Goal: Transaction & Acquisition: Purchase product/service

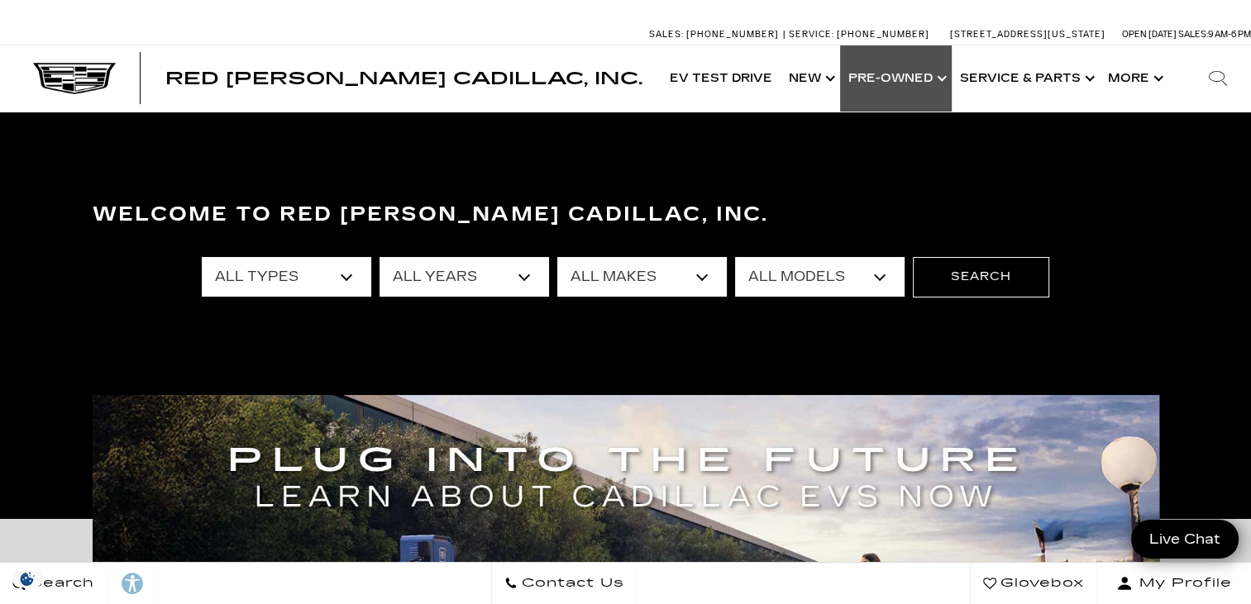
click at [894, 74] on link "Show Pre-Owned" at bounding box center [896, 78] width 112 height 66
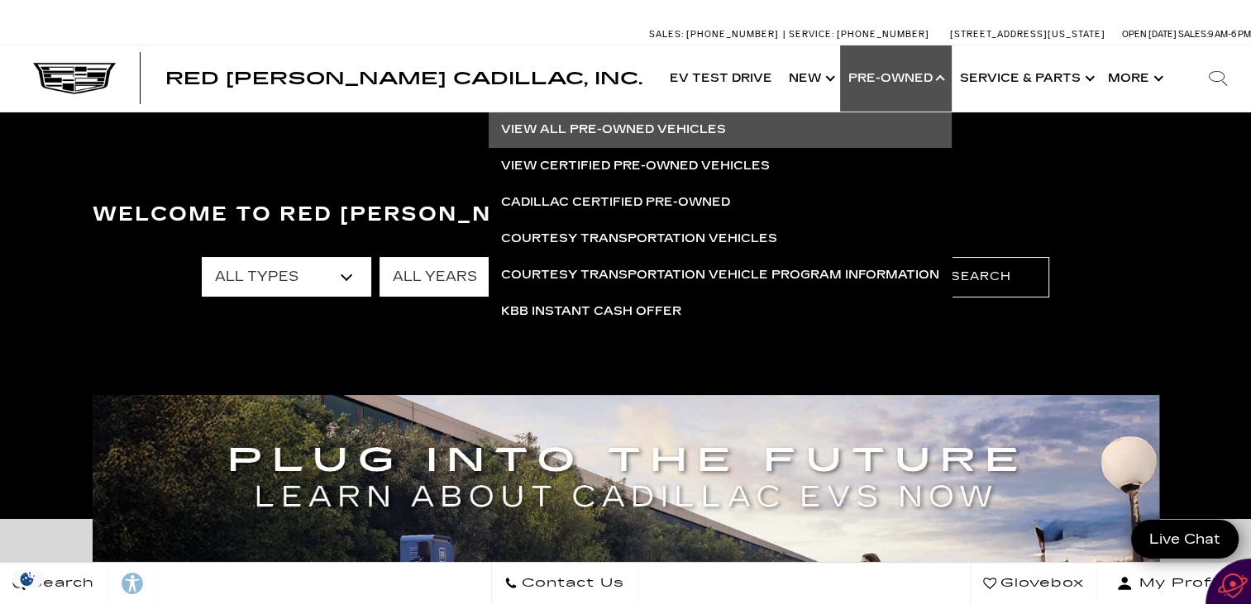
click at [665, 124] on link "View All Pre-Owned Vehicles" at bounding box center [720, 130] width 463 height 36
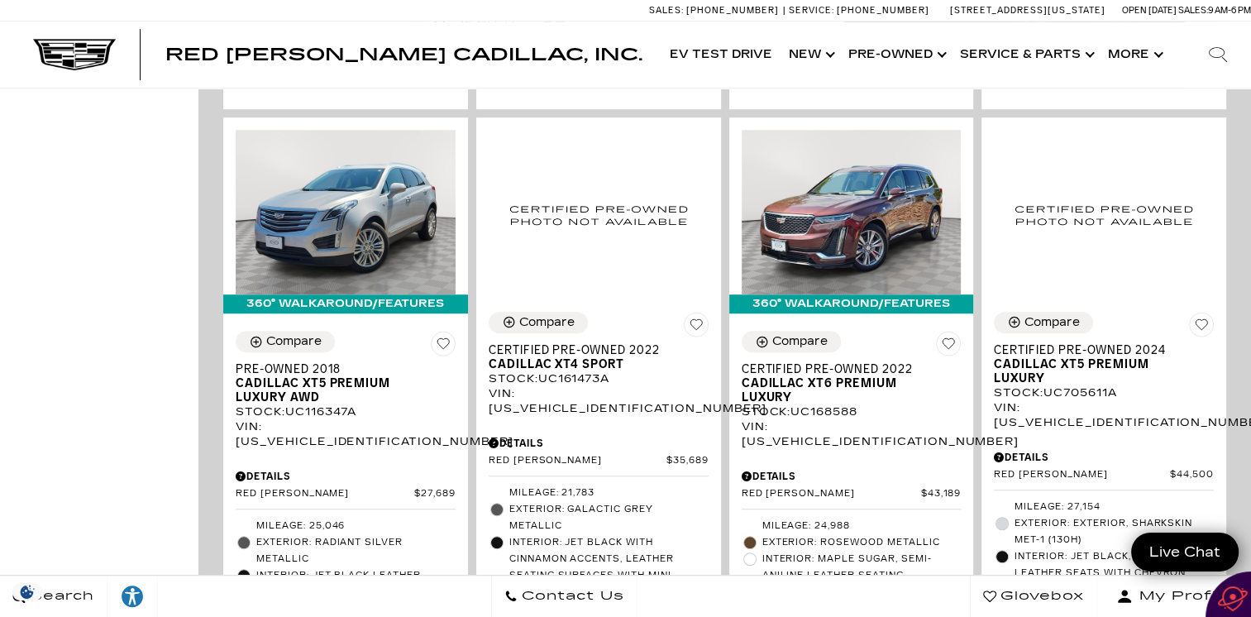
scroll to position [1011, 0]
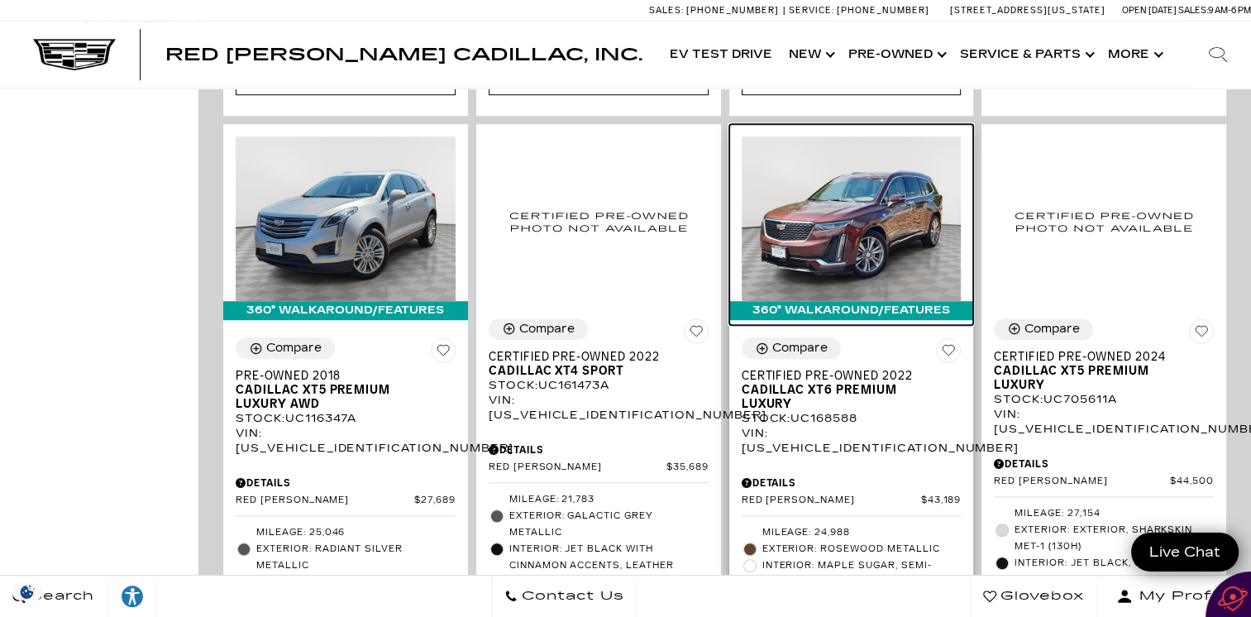
click at [873, 154] on img at bounding box center [852, 218] width 220 height 165
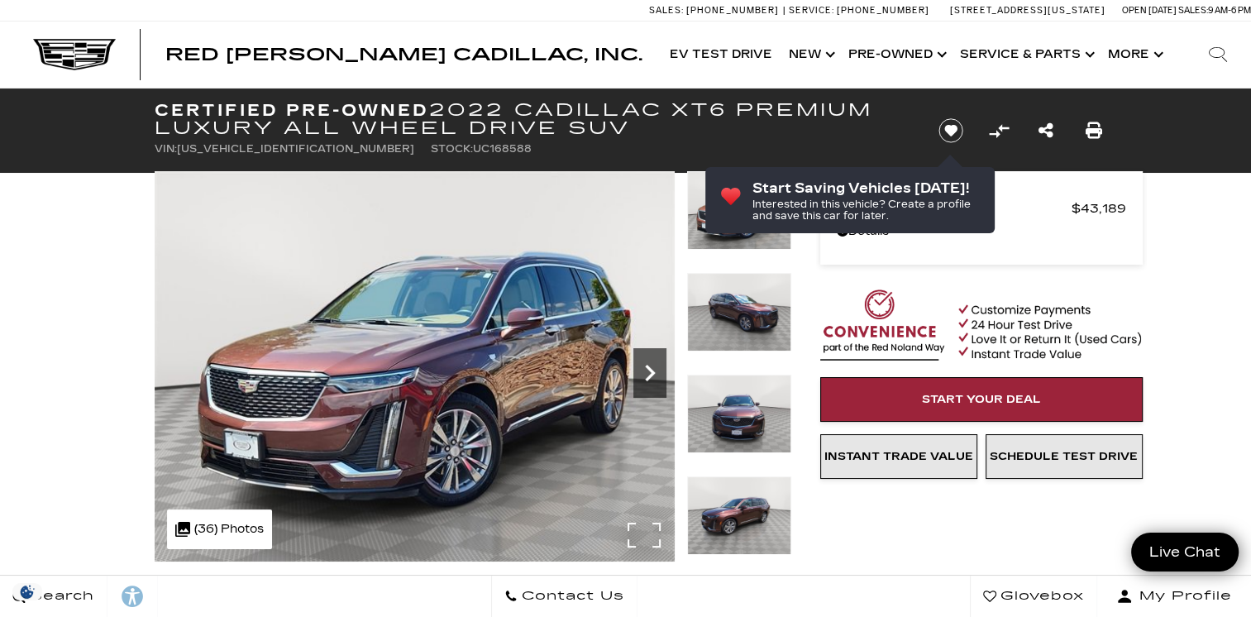
click at [649, 370] on icon "Next" at bounding box center [650, 373] width 10 height 17
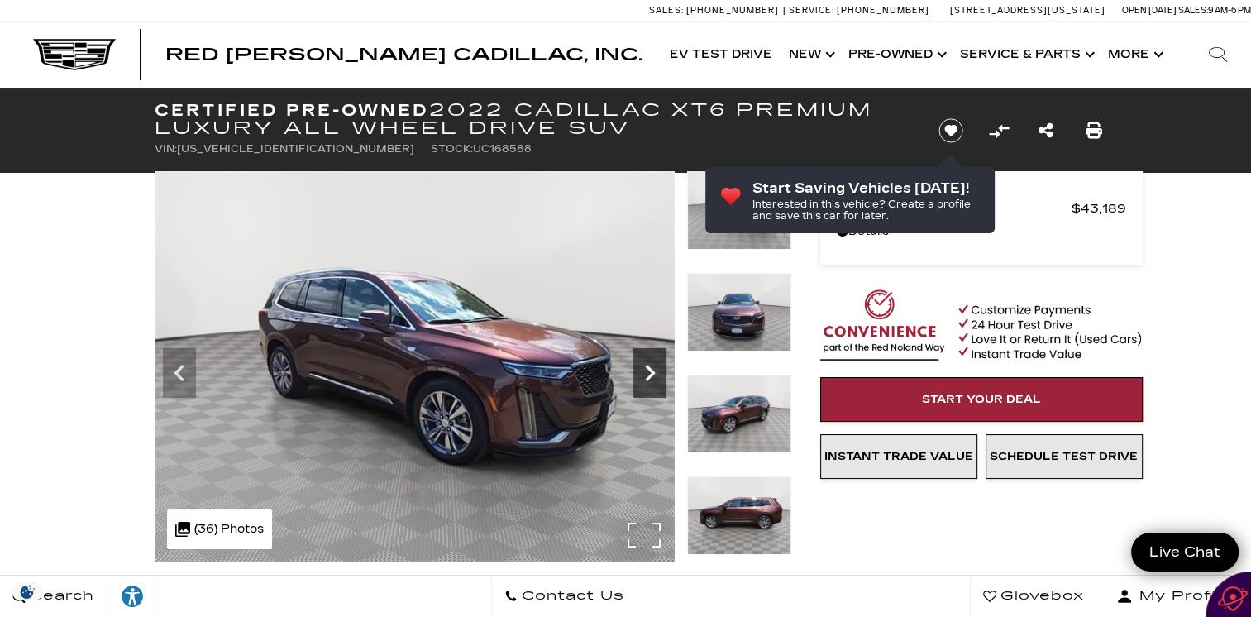
click at [649, 370] on icon "Next" at bounding box center [650, 373] width 10 height 17
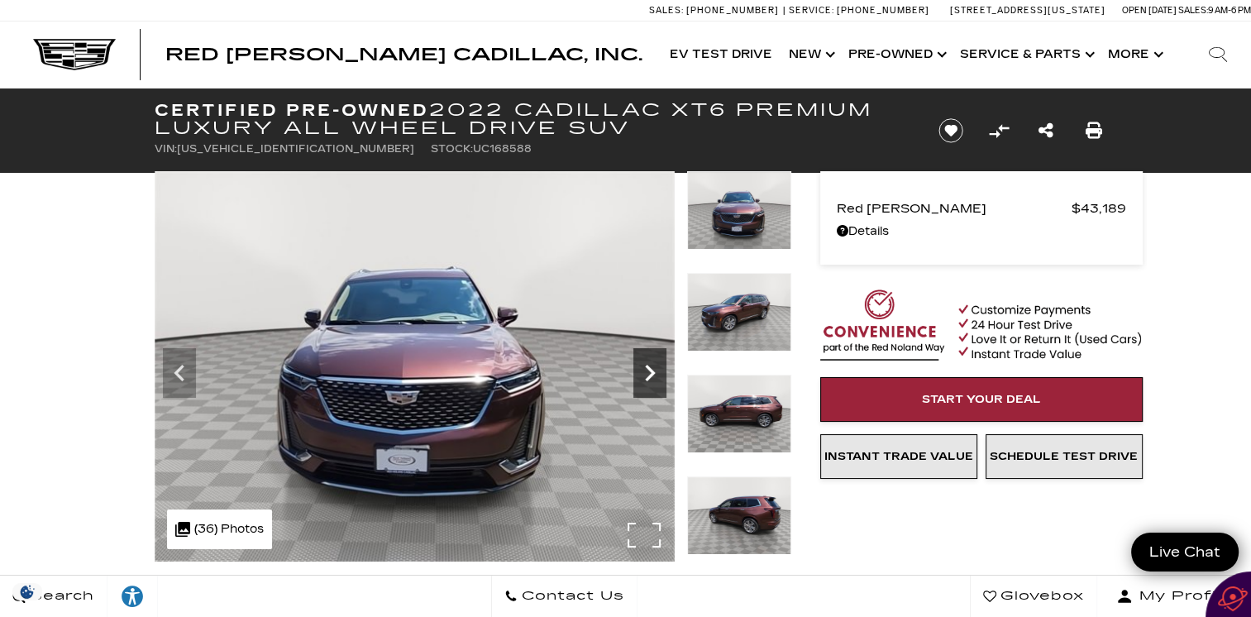
click at [649, 370] on icon "Next" at bounding box center [650, 373] width 10 height 17
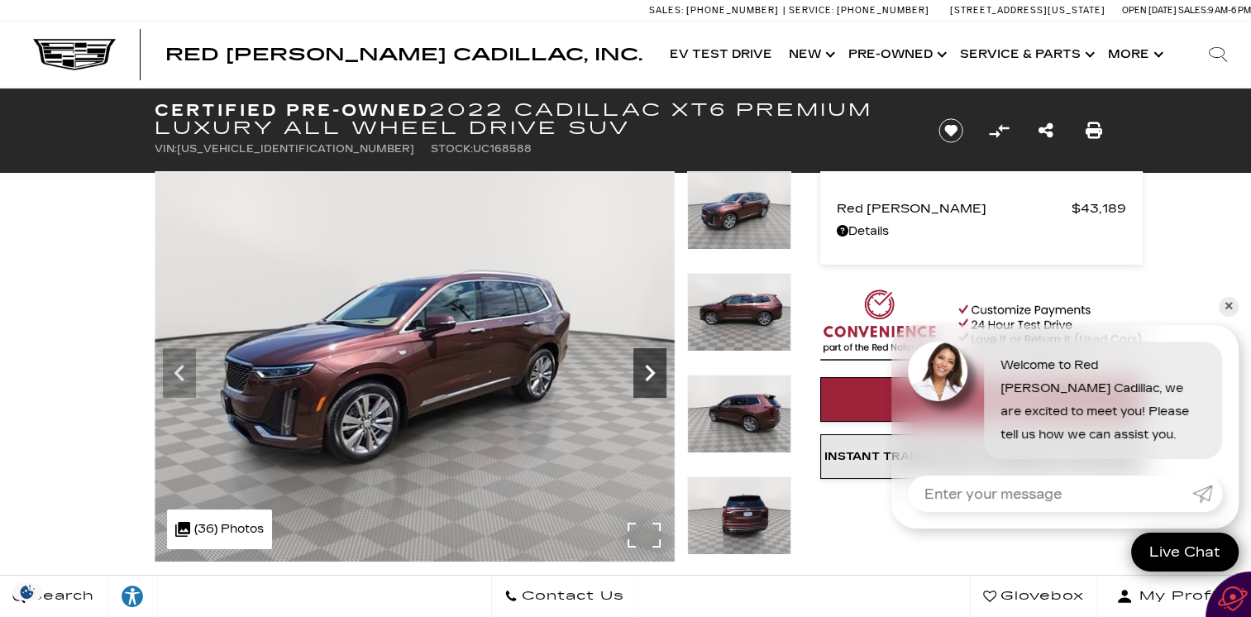
click at [649, 370] on icon "Next" at bounding box center [650, 373] width 10 height 17
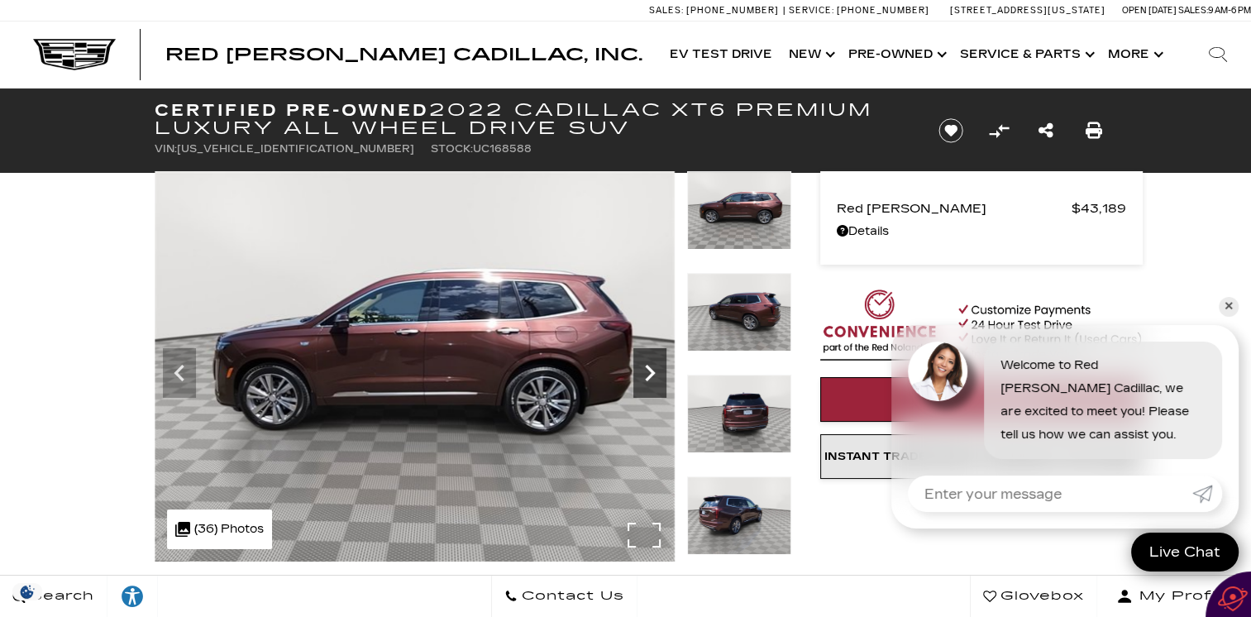
click at [649, 370] on icon "Next" at bounding box center [650, 373] width 10 height 17
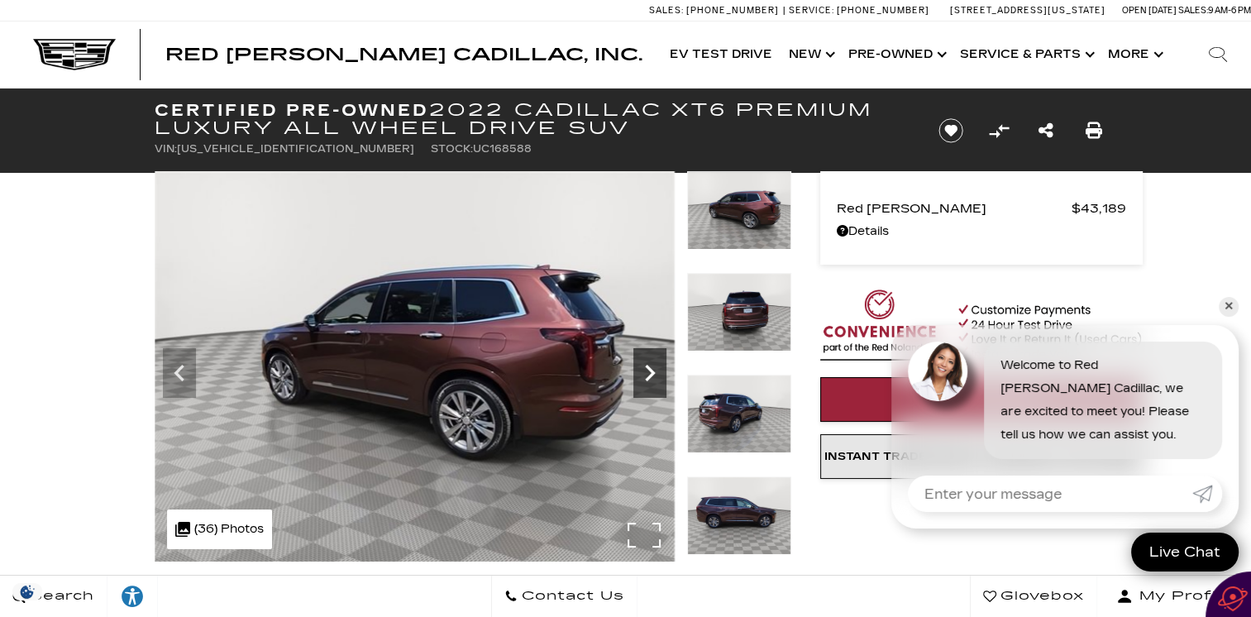
click at [649, 370] on icon "Next" at bounding box center [650, 373] width 10 height 17
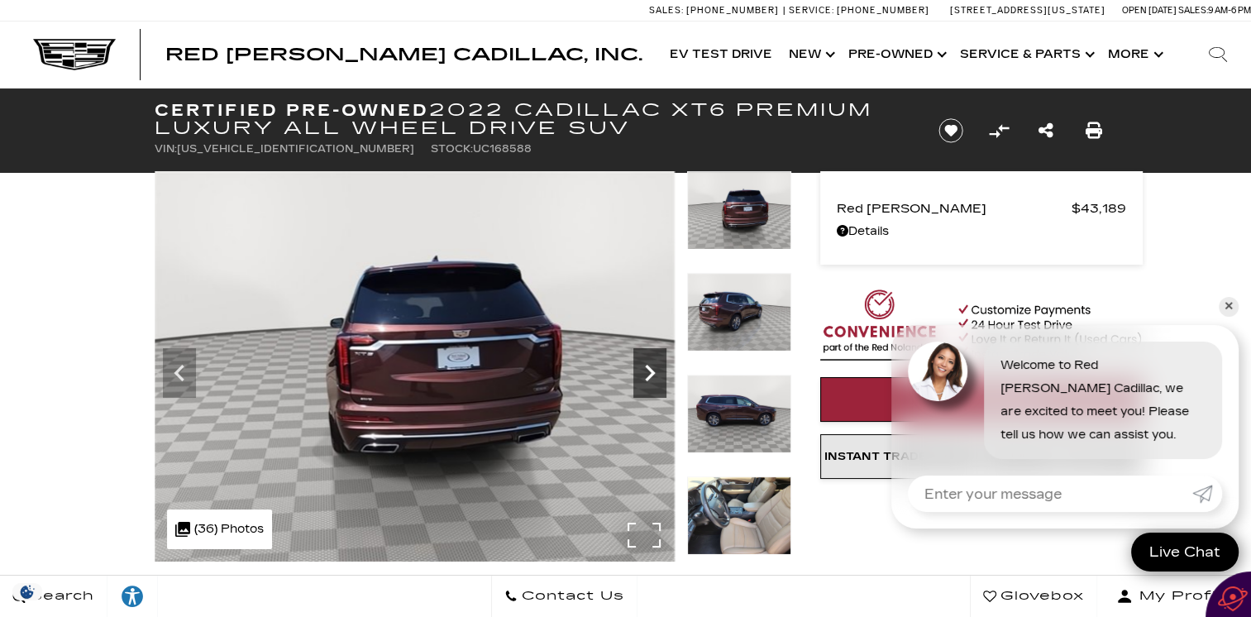
click at [649, 370] on icon "Next" at bounding box center [650, 373] width 10 height 17
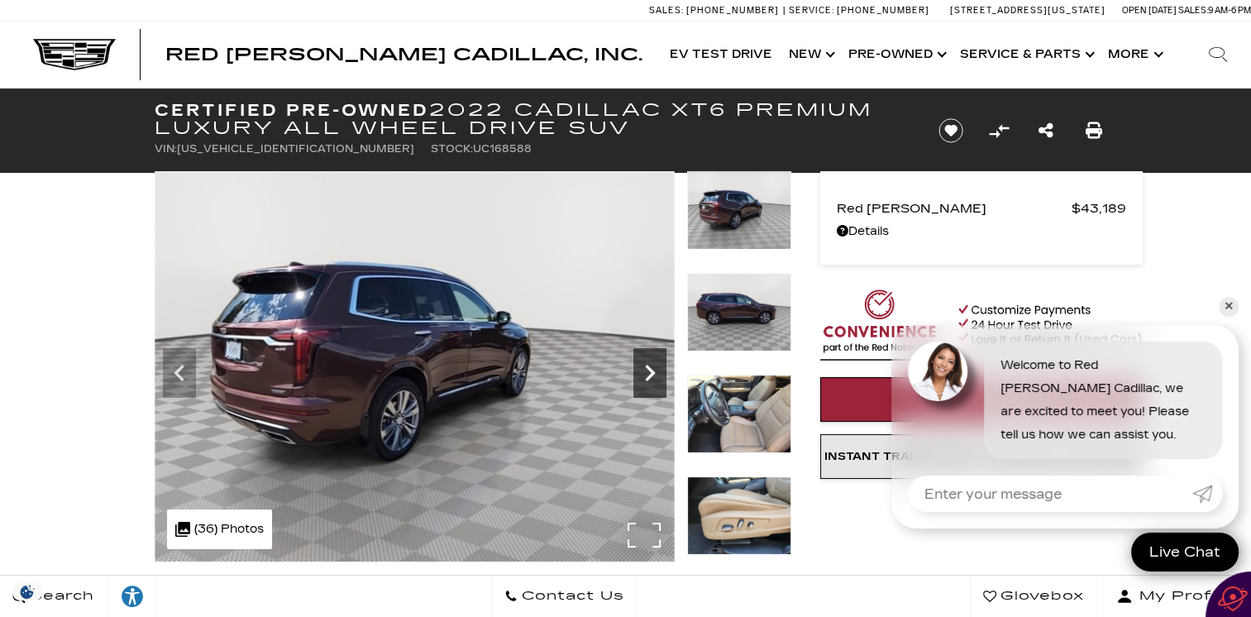
click at [649, 370] on icon "Next" at bounding box center [650, 373] width 10 height 17
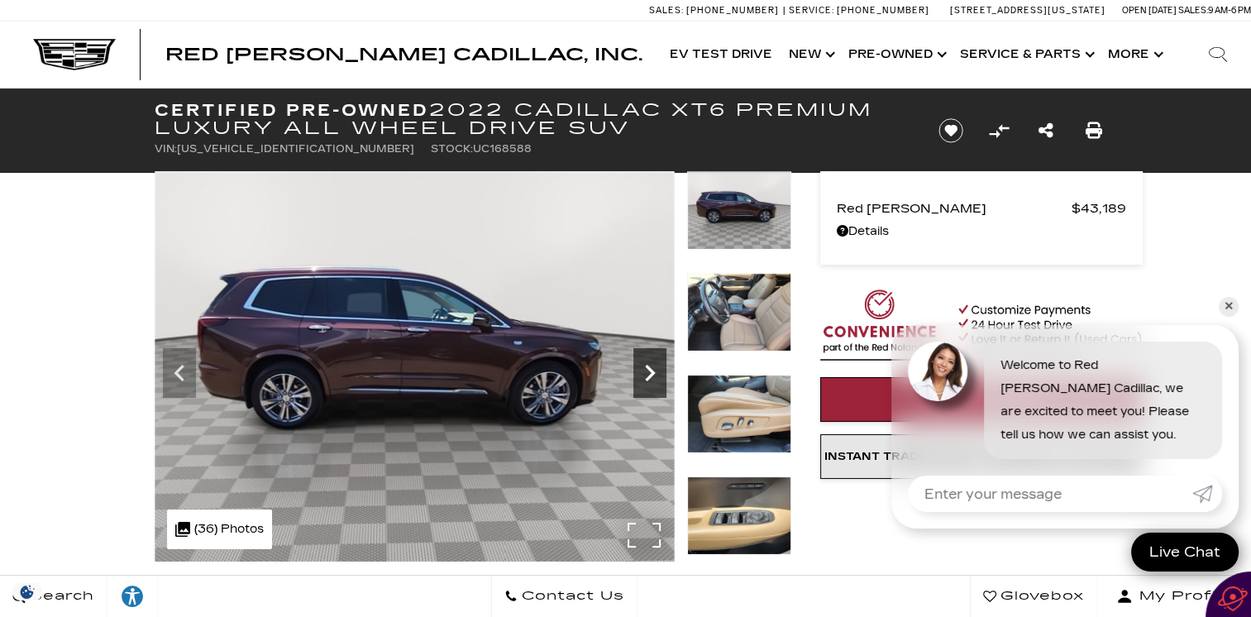
click at [649, 370] on icon "Next" at bounding box center [650, 373] width 10 height 17
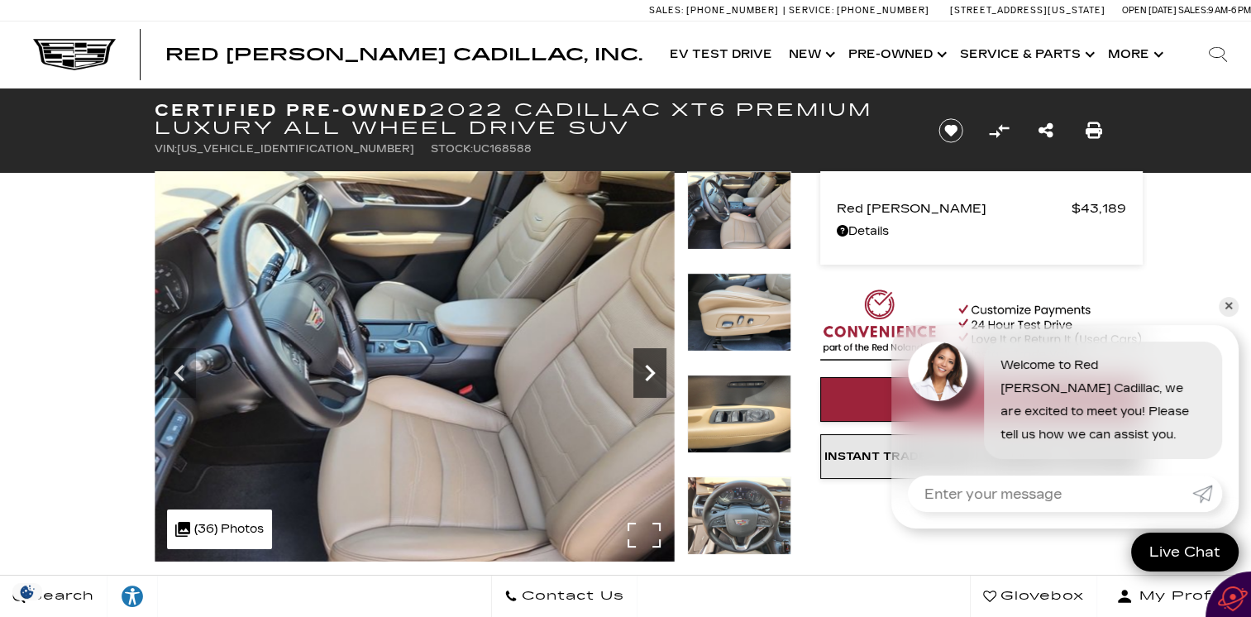
click at [649, 370] on icon "Next" at bounding box center [650, 373] width 10 height 17
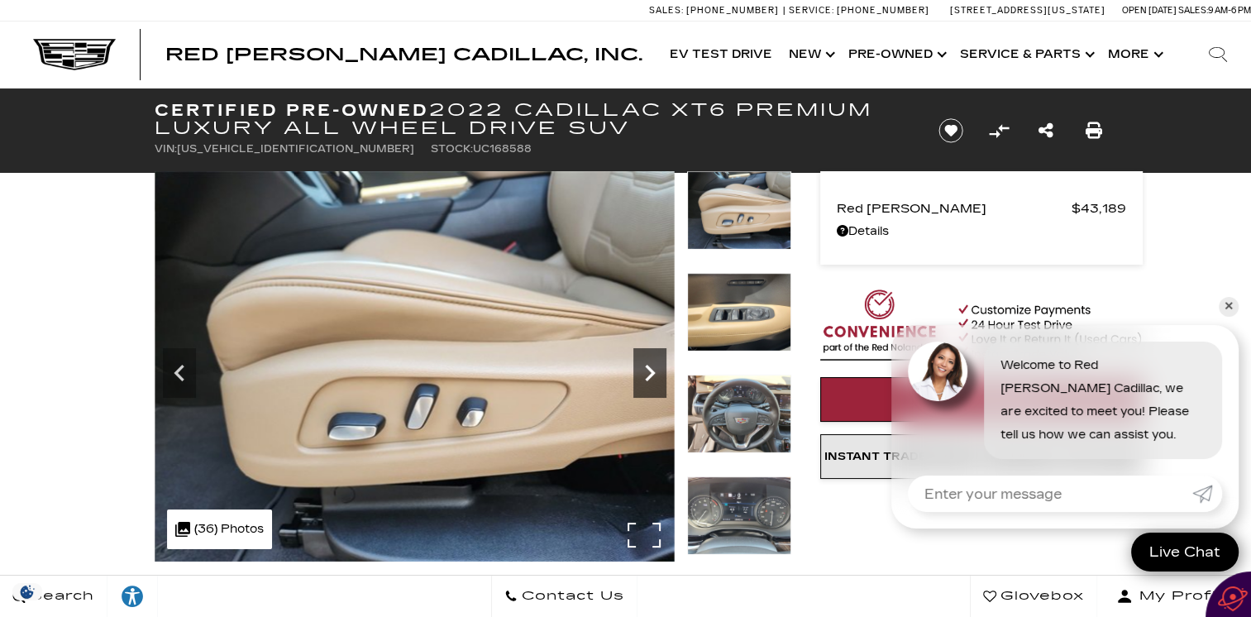
click at [649, 370] on icon "Next" at bounding box center [650, 373] width 10 height 17
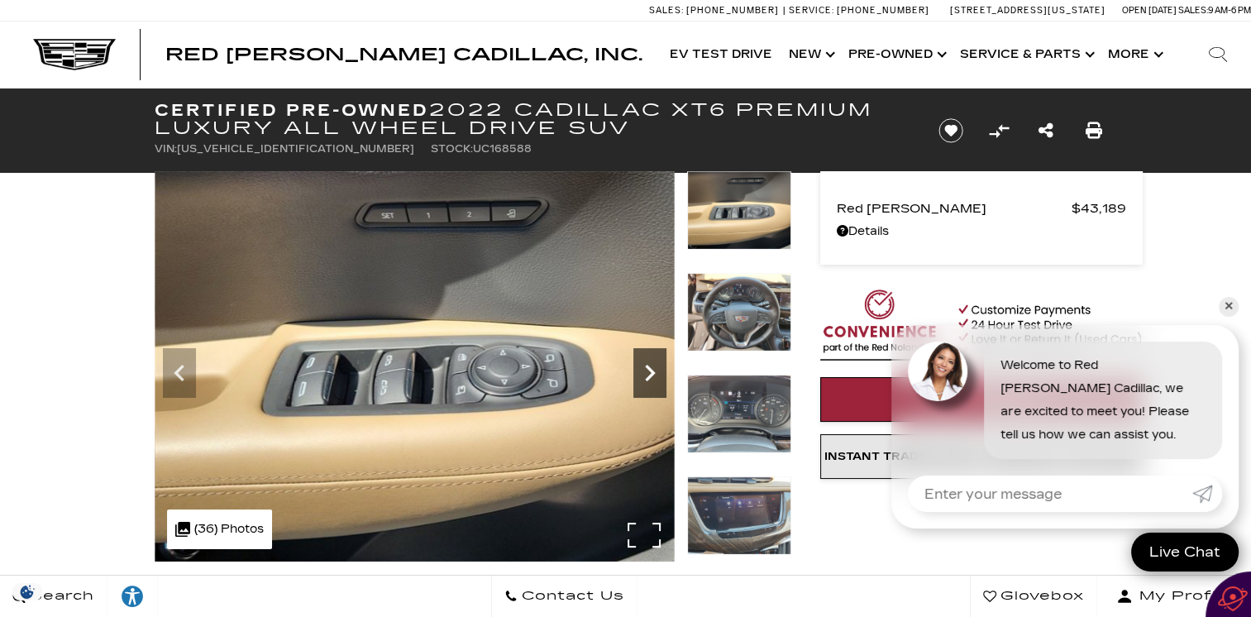
click at [649, 370] on icon "Next" at bounding box center [650, 373] width 10 height 17
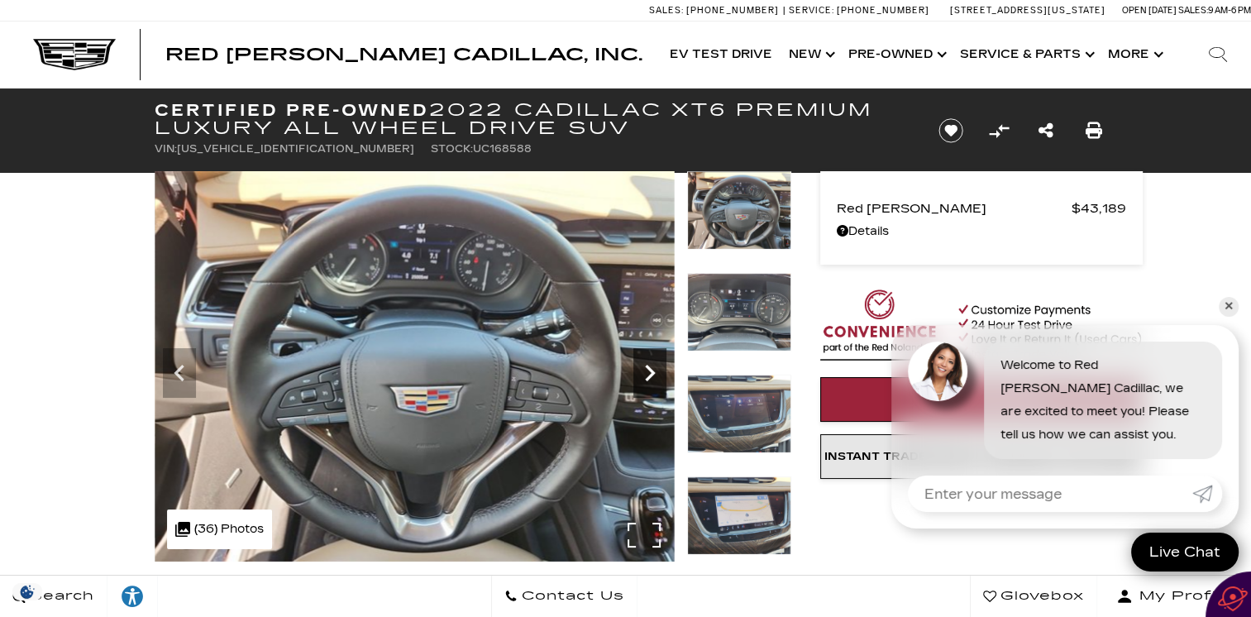
click at [649, 370] on icon "Next" at bounding box center [650, 373] width 10 height 17
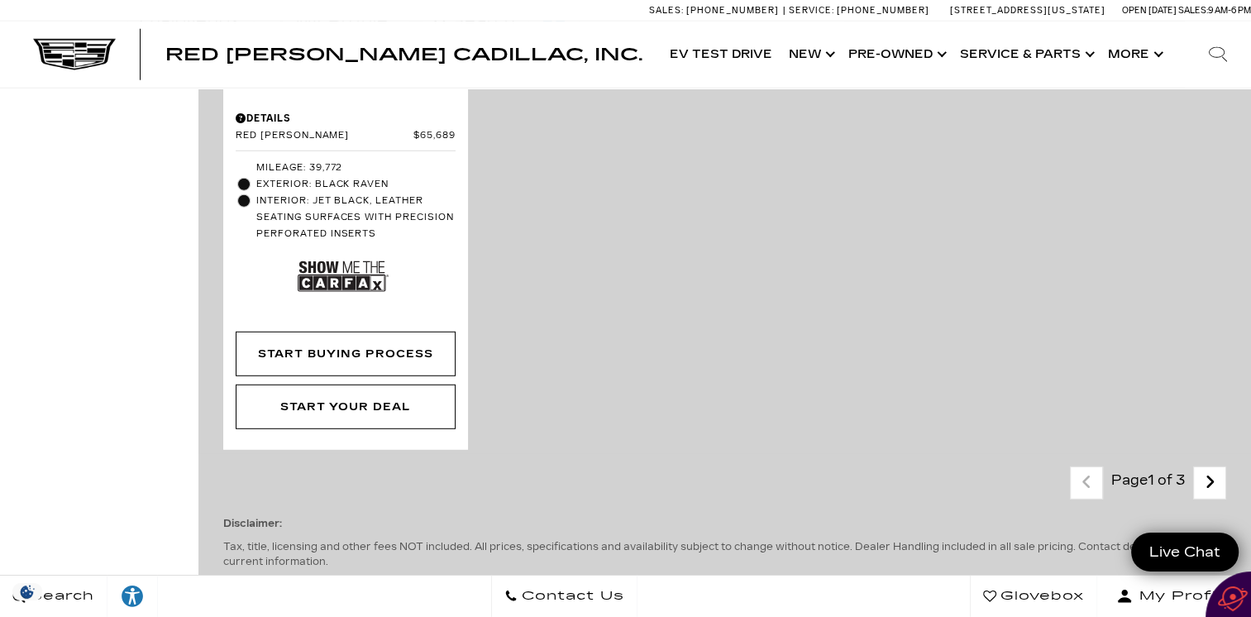
scroll to position [4580, 0]
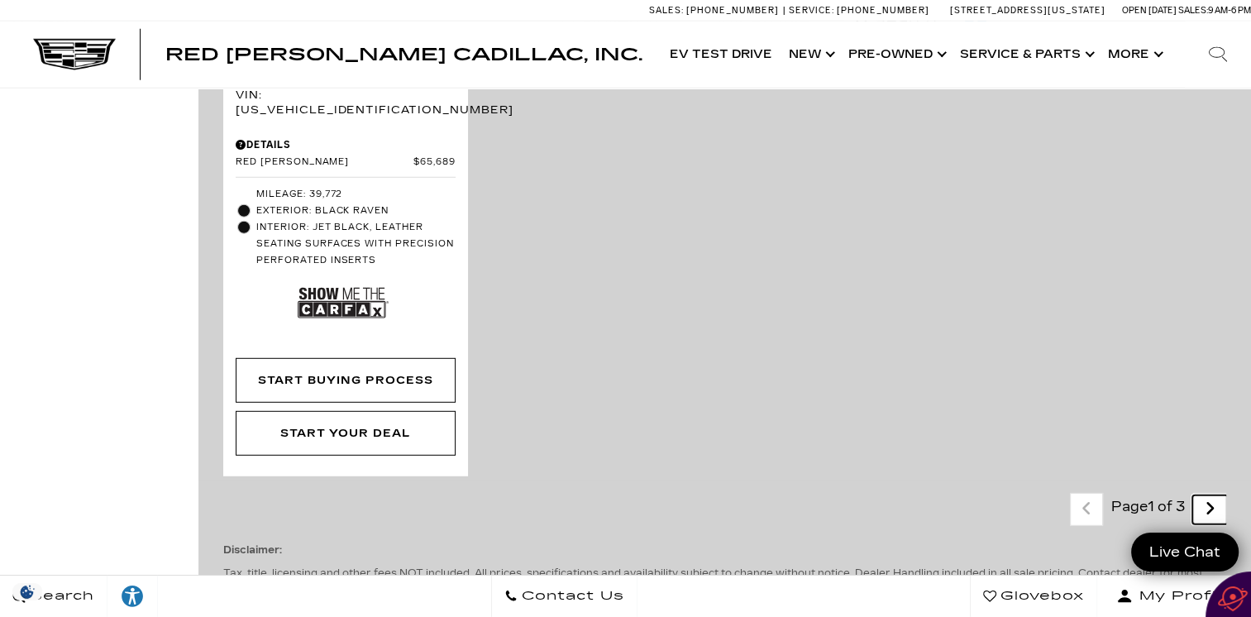
click at [1215, 495] on icon "next page" at bounding box center [1210, 508] width 11 height 26
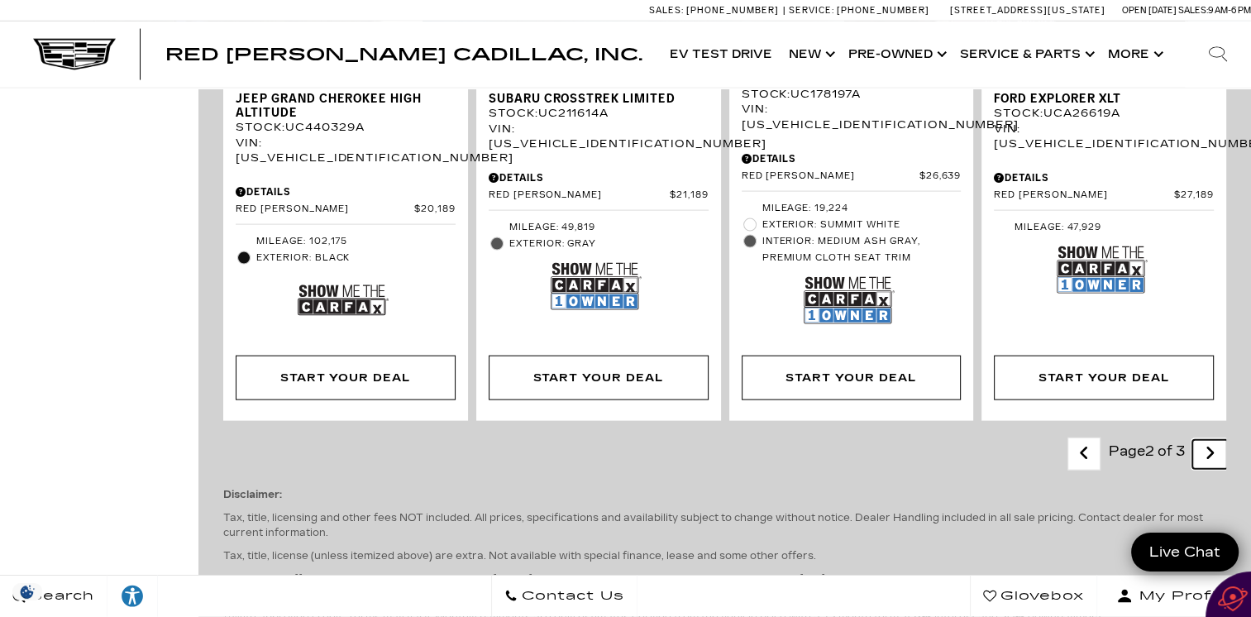
scroll to position [3596, 0]
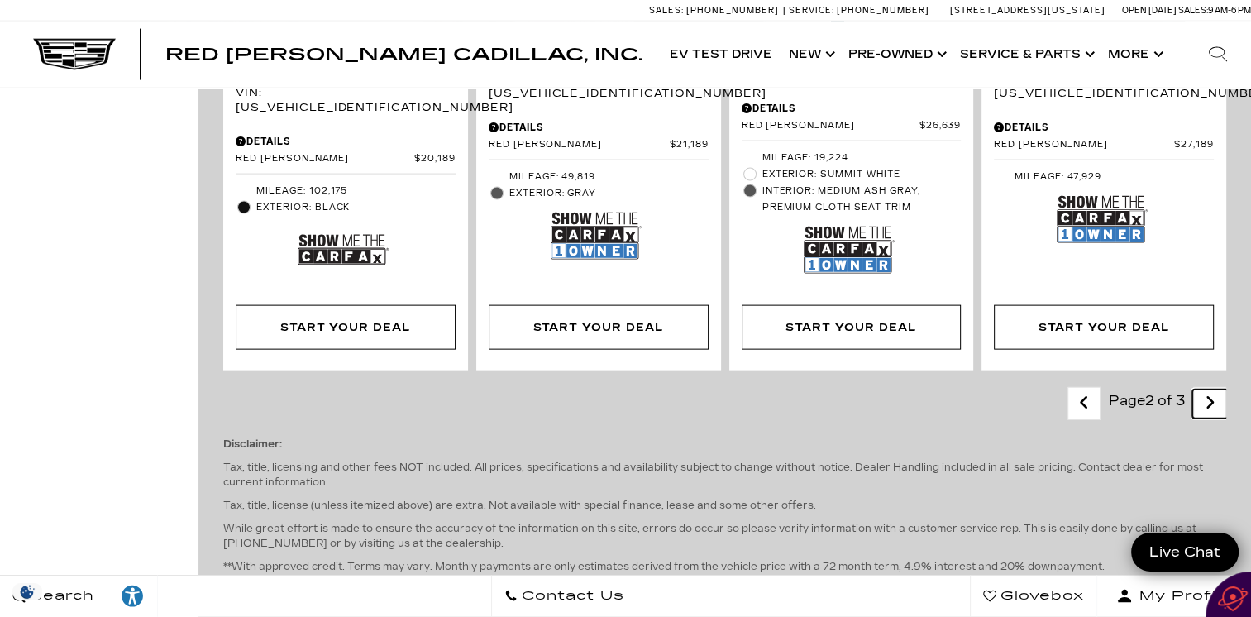
click at [1215, 389] on icon "next page" at bounding box center [1210, 402] width 11 height 26
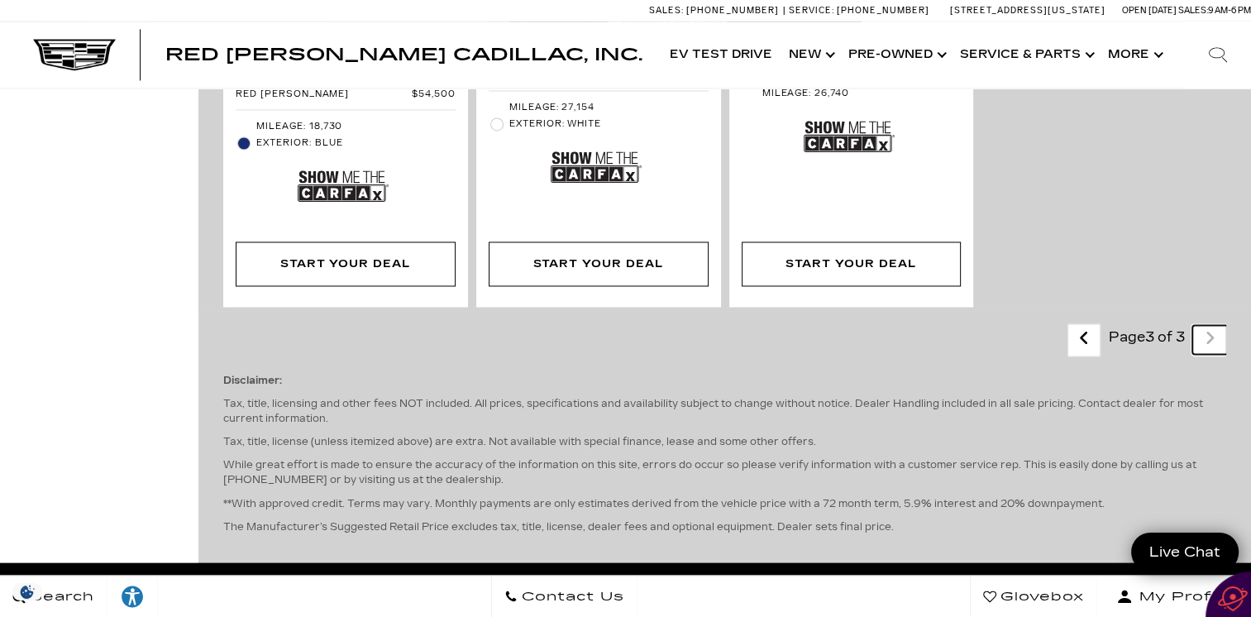
scroll to position [259, 0]
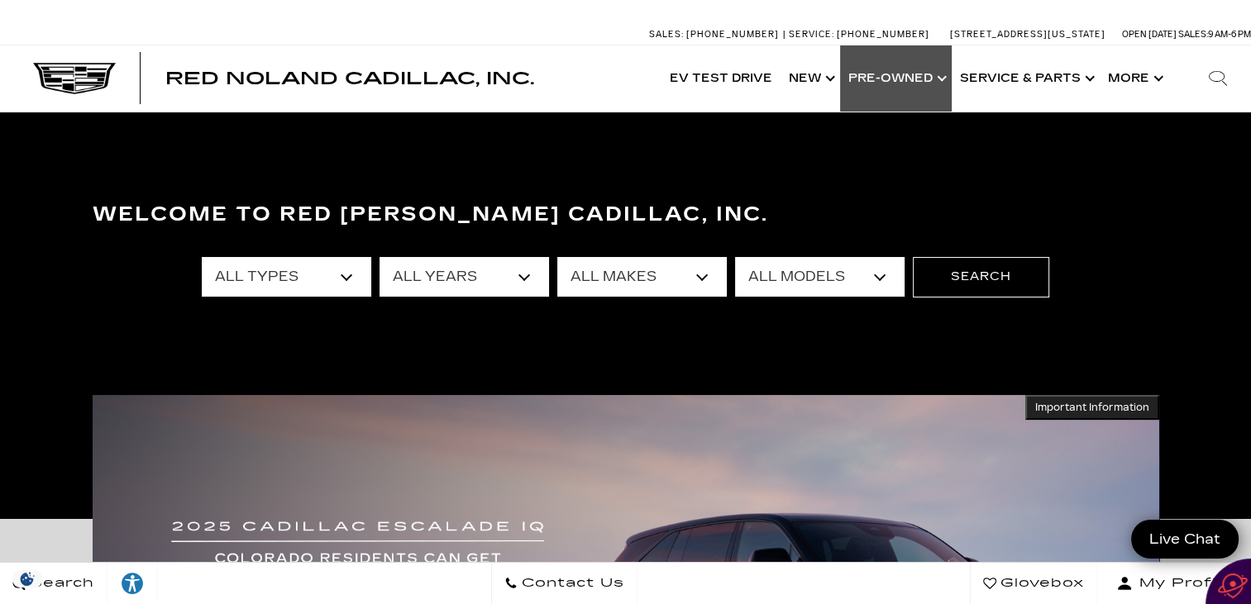
click at [909, 78] on link "Show Pre-Owned" at bounding box center [896, 78] width 112 height 66
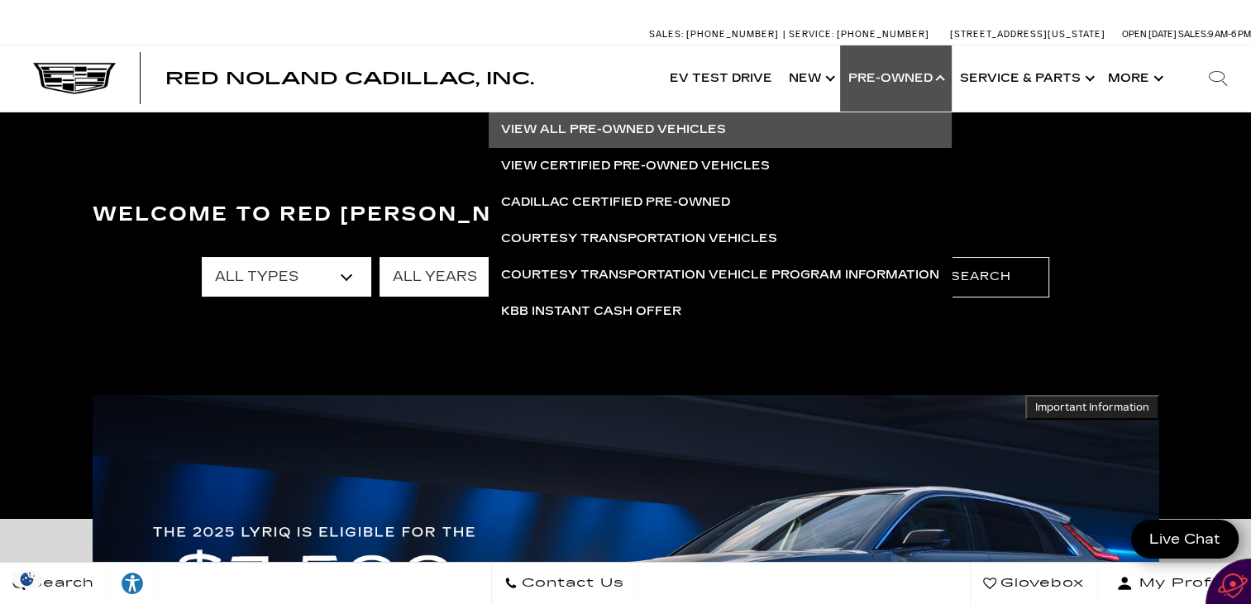
click at [685, 124] on link "View All Pre-Owned Vehicles" at bounding box center [720, 130] width 463 height 36
